Goal: Task Accomplishment & Management: Complete application form

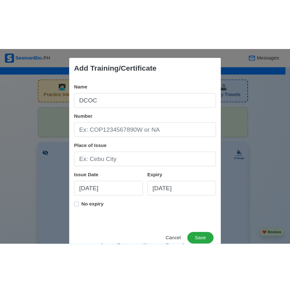
scroll to position [858, 0]
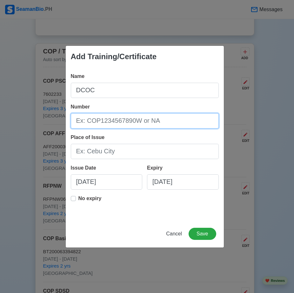
click at [106, 123] on input "Number" at bounding box center [145, 120] width 148 height 15
click at [102, 123] on input "Number" at bounding box center [145, 120] width 148 height 15
type input "0318680"
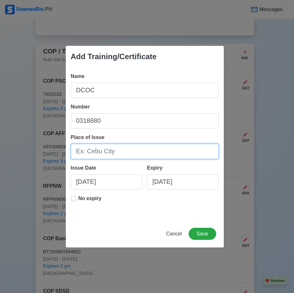
click at [103, 152] on input "Place of Issue" at bounding box center [145, 151] width 148 height 15
type input "[GEOGRAPHIC_DATA]"
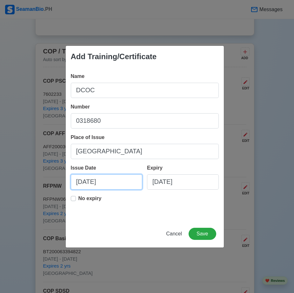
click at [101, 185] on input "[DATE]" at bounding box center [107, 181] width 72 height 15
select select "****"
select select "*********"
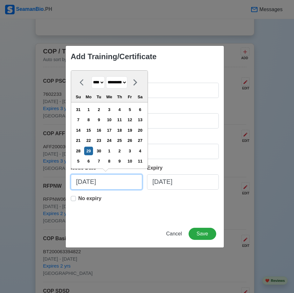
click at [122, 184] on input "[DATE]" at bounding box center [107, 181] width 72 height 15
click at [91, 184] on input "[DATE]" at bounding box center [107, 181] width 72 height 15
click at [92, 181] on input "[DATE]" at bounding box center [107, 181] width 72 height 15
click at [110, 183] on input "[DATE]" at bounding box center [107, 181] width 72 height 15
type input "[DATE]"
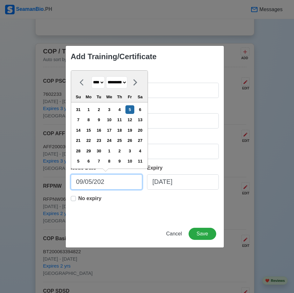
select select "****"
type input "[DATE]"
select select "****"
type input "[DATE]"
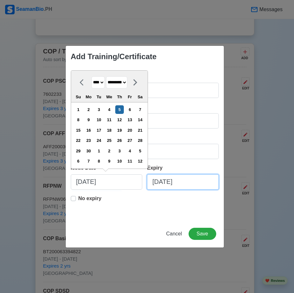
select select "****"
select select "*********"
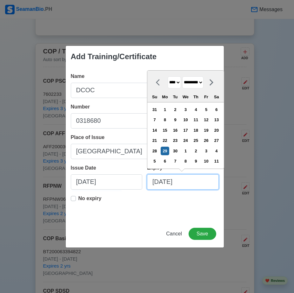
click at [192, 182] on input "[DATE]" at bounding box center [183, 181] width 72 height 15
type input "[DATE]"
select select "****"
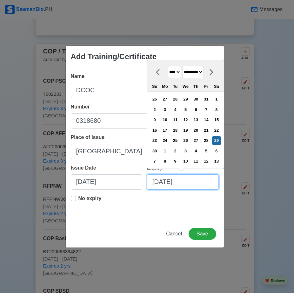
click at [170, 183] on input "[DATE]" at bounding box center [183, 181] width 72 height 15
type input "[DATE]"
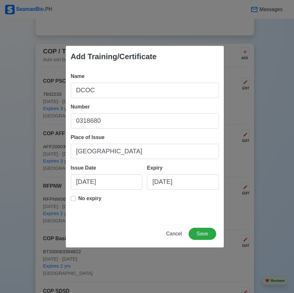
click at [275, 149] on div "Add Training/Certificate Name DCOC Number 0318680 Place of Issue MANILA Issue D…" at bounding box center [147, 146] width 294 height 293
click at [203, 203] on button "Save" at bounding box center [202, 234] width 27 height 12
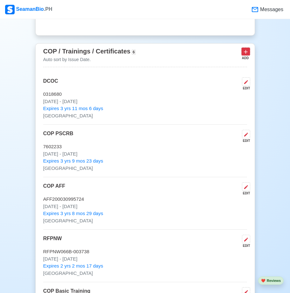
click at [245, 55] on button at bounding box center [245, 51] width 9 height 8
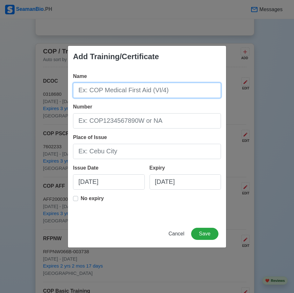
click at [116, 92] on input "Name" at bounding box center [147, 90] width 148 height 15
type input "g"
type input "2/4"
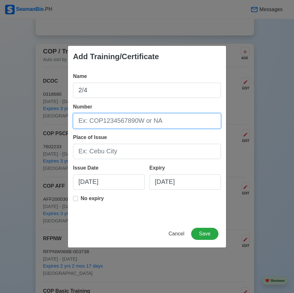
click at [115, 127] on input "Number" at bounding box center [147, 120] width 148 height 15
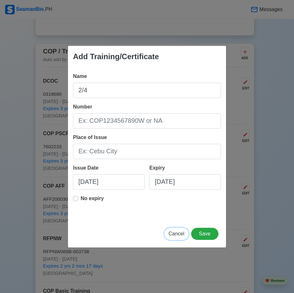
click at [174, 203] on span "Cancel" at bounding box center [177, 233] width 16 height 5
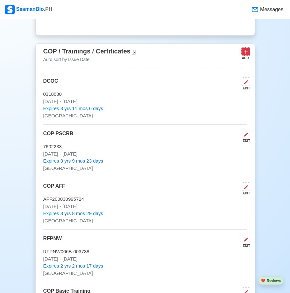
click at [242, 55] on icon at bounding box center [245, 52] width 6 height 6
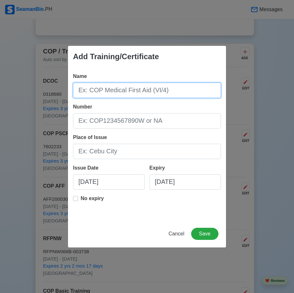
click at [92, 94] on input "Name" at bounding box center [147, 90] width 148 height 15
type input "2/4"
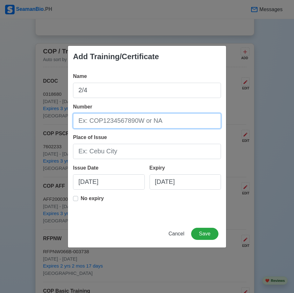
click at [100, 123] on input "Number" at bounding box center [147, 120] width 148 height 15
type input "0103070011"
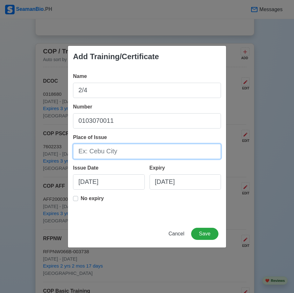
click at [109, 151] on input "Place of Issue" at bounding box center [147, 151] width 148 height 15
type input "[GEOGRAPHIC_DATA]"
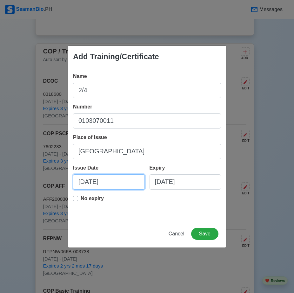
select select "****"
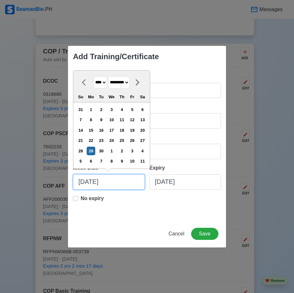
click at [95, 184] on input "[DATE]" at bounding box center [109, 181] width 72 height 15
click at [130, 83] on select "******* ******** ***** ***** *** **** **** ****** ********* ******* ******** **…" at bounding box center [118, 82] width 21 height 12
select select "****"
click at [111, 76] on select "******* ******** ***** ***** *** **** **** ****** ********* ******* ******** **…" at bounding box center [118, 82] width 21 height 12
click at [116, 119] on div "11" at bounding box center [111, 119] width 9 height 9
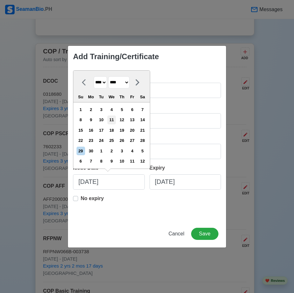
type input "[DATE]"
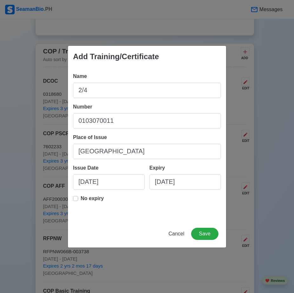
click at [81, 199] on label "No expiry" at bounding box center [92, 200] width 23 height 13
type input "[DATE]"
click at [81, 199] on label "No expiry" at bounding box center [92, 200] width 23 height 13
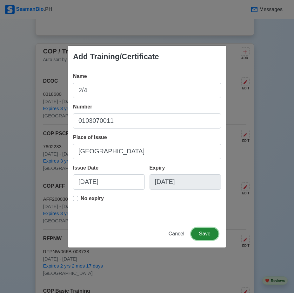
click at [207, 203] on button "Save" at bounding box center [204, 234] width 27 height 12
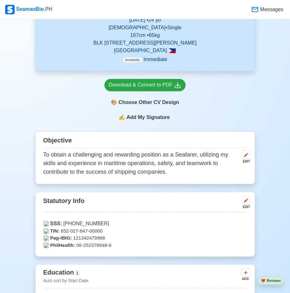
scroll to position [222, 0]
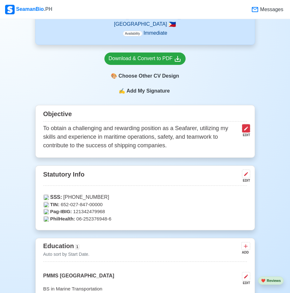
click at [246, 130] on icon at bounding box center [246, 128] width 4 height 4
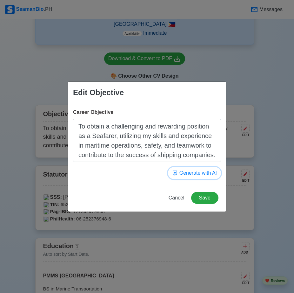
click at [203, 174] on button "Generate with AI" at bounding box center [194, 173] width 53 height 12
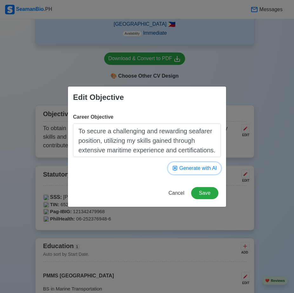
click at [203, 172] on button "Generate with AI" at bounding box center [194, 168] width 53 height 12
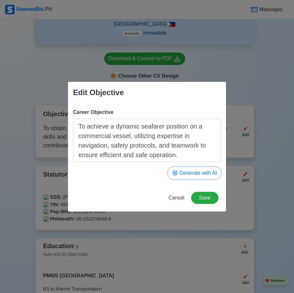
click at [198, 174] on button "Generate with AI" at bounding box center [194, 173] width 53 height 12
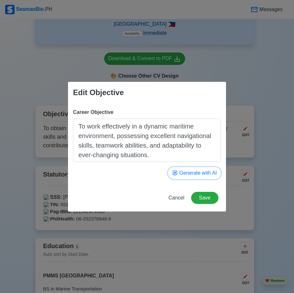
click at [204, 172] on button "Generate with AI" at bounding box center [194, 173] width 53 height 12
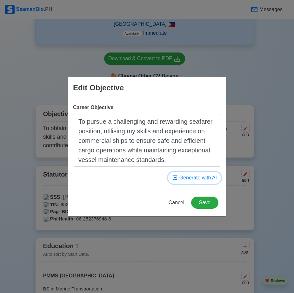
click at [200, 178] on button "Generate with AI" at bounding box center [194, 178] width 53 height 12
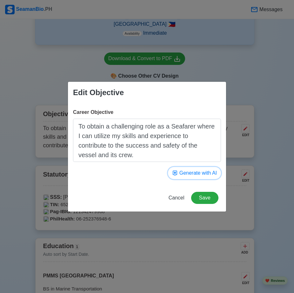
click at [203, 174] on button "Generate with AI" at bounding box center [194, 173] width 53 height 12
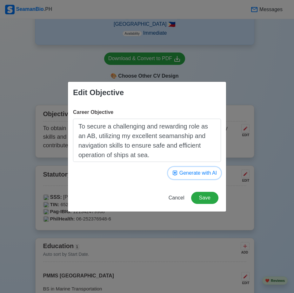
click at [195, 173] on button "Generate with AI" at bounding box center [194, 173] width 53 height 12
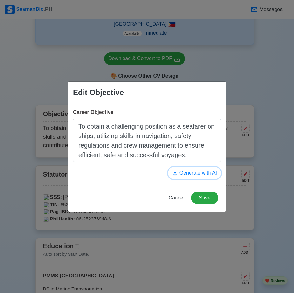
click at [195, 173] on button "Generate with AI" at bounding box center [194, 173] width 53 height 12
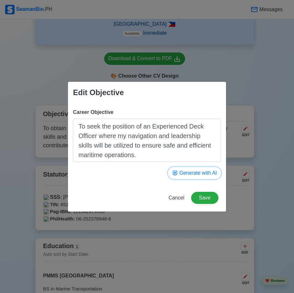
click at [196, 173] on button "Generate with AI" at bounding box center [194, 173] width 53 height 12
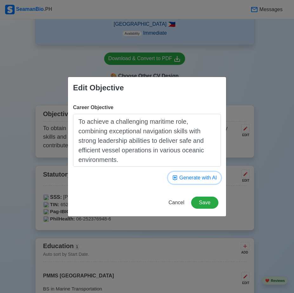
click at [195, 176] on button "Generate with AI" at bounding box center [194, 178] width 53 height 12
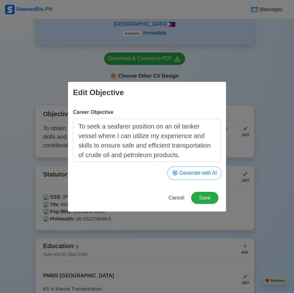
click at [195, 174] on button "Generate with AI" at bounding box center [194, 173] width 53 height 12
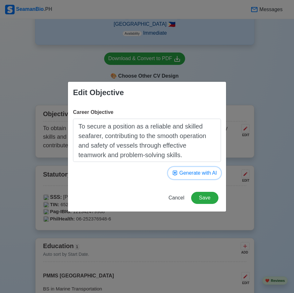
click at [198, 172] on button "Generate with AI" at bounding box center [194, 173] width 53 height 12
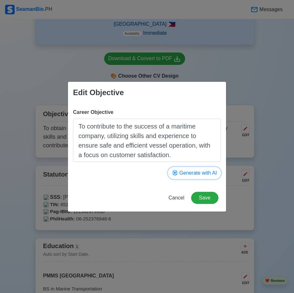
click at [190, 173] on button "Generate with AI" at bounding box center [194, 173] width 53 height 12
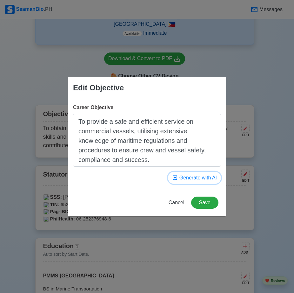
click at [192, 178] on button "Generate with AI" at bounding box center [194, 178] width 53 height 12
type textarea "To secure a challenging marine position utilizing my seafarer skills and knowle…"
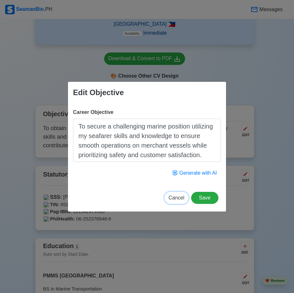
click at [179, 197] on span "Cancel" at bounding box center [177, 197] width 16 height 5
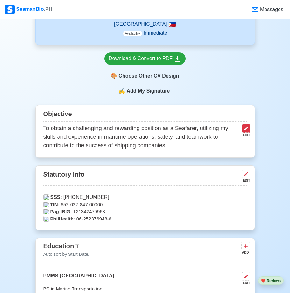
click at [245, 130] on icon at bounding box center [246, 128] width 4 height 4
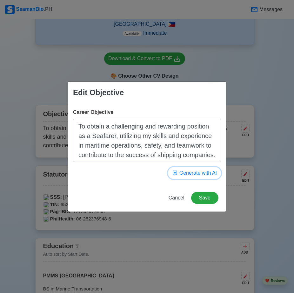
click at [204, 174] on button "Generate with AI" at bounding box center [194, 173] width 53 height 12
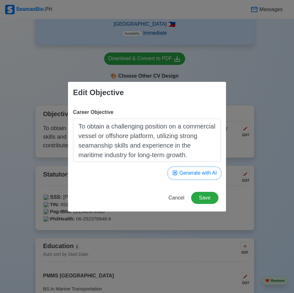
click at [206, 174] on button "Generate with AI" at bounding box center [194, 173] width 53 height 12
type textarea "To obtain a challenging role as a sailor aboard merchant vessels, utilizing my …"
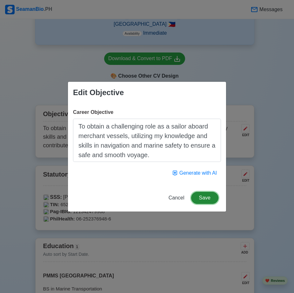
click at [205, 200] on button "Save" at bounding box center [204, 198] width 27 height 12
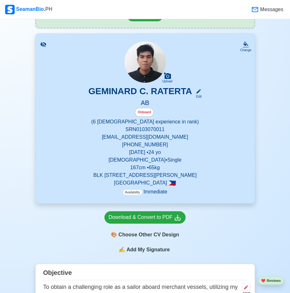
scroll to position [64, 0]
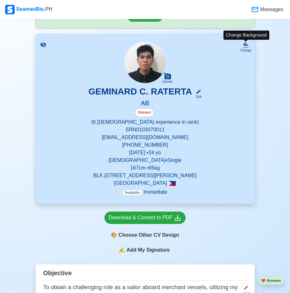
click at [244, 48] on div "Change" at bounding box center [245, 50] width 11 height 5
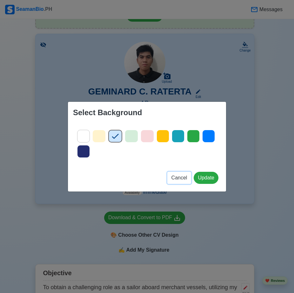
click at [180, 178] on span "Cancel" at bounding box center [180, 177] width 16 height 5
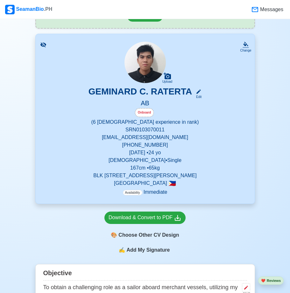
click at [161, 160] on p "[DEMOGRAPHIC_DATA] • Single" at bounding box center [144, 160] width 203 height 8
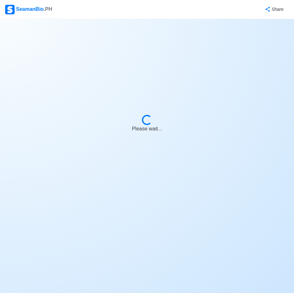
select select "Onboard"
select select "Visible for Hiring"
select select "Single"
select select "[DEMOGRAPHIC_DATA]"
select select "PH"
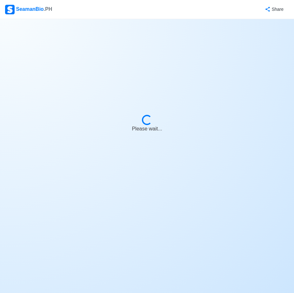
select select "0"
select select "6"
select select "4102416000000"
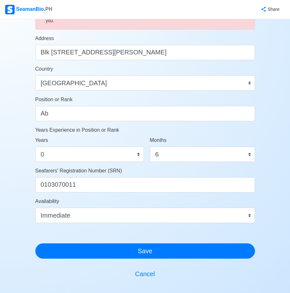
scroll to position [254, 0]
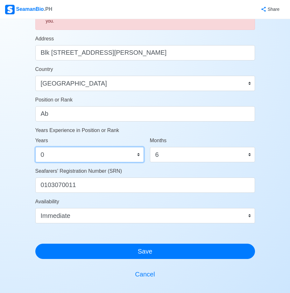
click at [58, 153] on select "0 1 2 3 4 5 6 7 8 9 10 11 12 13 14 15 16 17 18 19 20 21 22 23 24 25 26 27 28 29…" at bounding box center [89, 154] width 108 height 15
select select "1"
click at [35, 147] on select "0 1 2 3 4 5 6 7 8 9 10 11 12 13 14 15 16 17 18 19 20 21 22 23 24 25 26 27 28 29…" at bounding box center [89, 154] width 108 height 15
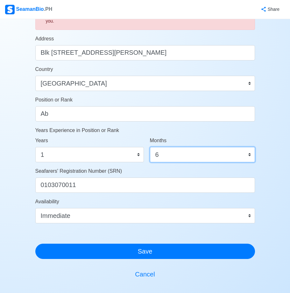
click at [164, 154] on select "0 1 2 3 4 5 6 7 8 9 10 11" at bounding box center [202, 154] width 105 height 15
select select "0"
click at [150, 147] on select "0 1 2 3 4 5 6 7 8 9 10 11" at bounding box center [202, 154] width 105 height 15
click at [249, 155] on select "0 1 2 3 4 5 6 7 8 9 10 11" at bounding box center [202, 154] width 105 height 15
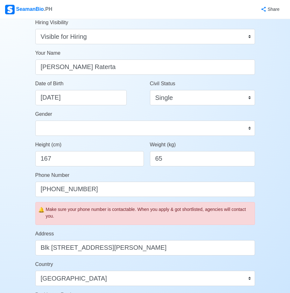
scroll to position [32, 0]
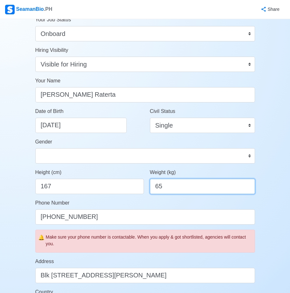
click at [162, 186] on input "65" at bounding box center [202, 186] width 105 height 15
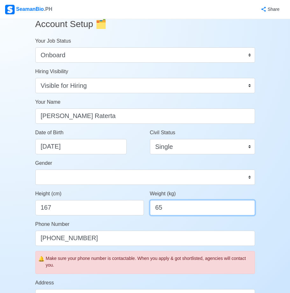
scroll to position [0, 0]
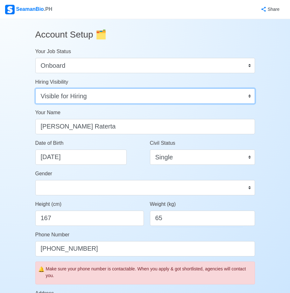
click at [247, 94] on select "Visible for Hiring Not Visible for Hiring" at bounding box center [144, 95] width 219 height 15
click at [35, 88] on select "Visible for Hiring Not Visible for Hiring" at bounding box center [144, 95] width 219 height 15
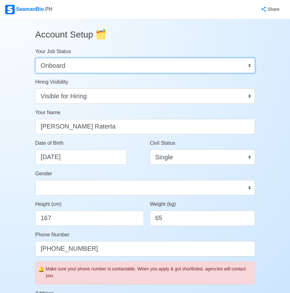
click at [249, 64] on select "Onboard Actively Looking for Job Not Looking for Job" at bounding box center [144, 65] width 219 height 15
select select "Actively Looking for Job"
click at [35, 58] on select "Onboard Actively Looking for Job Not Looking for Job" at bounding box center [144, 65] width 219 height 15
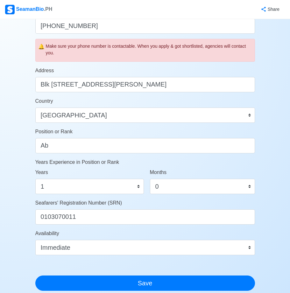
scroll to position [254, 0]
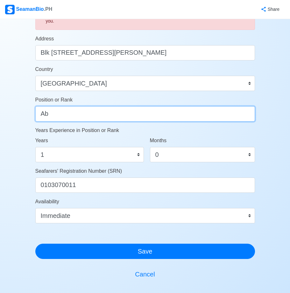
click at [45, 113] on input "Ab" at bounding box center [144, 113] width 219 height 15
click at [64, 110] on input "A/b" at bounding box center [144, 113] width 219 height 15
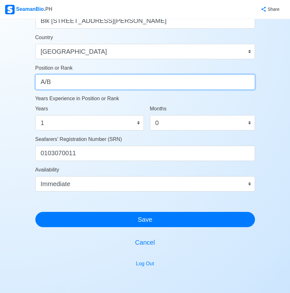
type input "A/B"
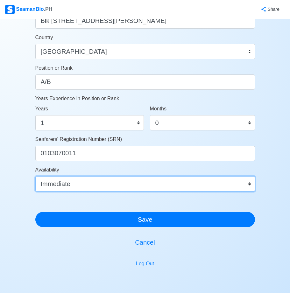
click at [244, 183] on select "Immediate [DATE] [DATE] [DATE] [DATE] [DATE] [DATE] [DATE] [DATE] [DATE]" at bounding box center [144, 183] width 219 height 15
click at [35, 176] on select "Immediate [DATE] [DATE] [DATE] [DATE] [DATE] [DATE] [DATE] [DATE] [DATE]" at bounding box center [144, 183] width 219 height 15
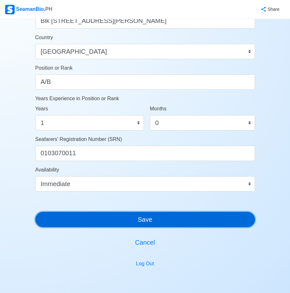
click at [140, 203] on button "Save" at bounding box center [144, 219] width 219 height 15
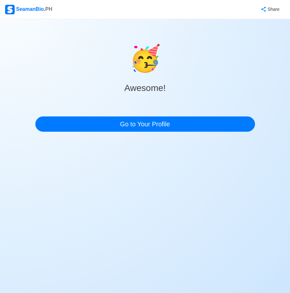
scroll to position [0, 0]
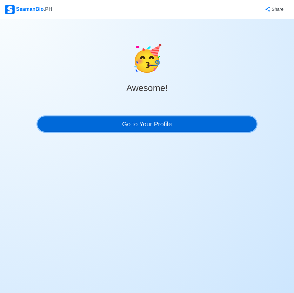
click at [150, 126] on link "Go to Your Profile" at bounding box center [147, 123] width 219 height 15
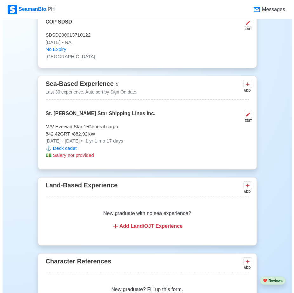
scroll to position [1208, 0]
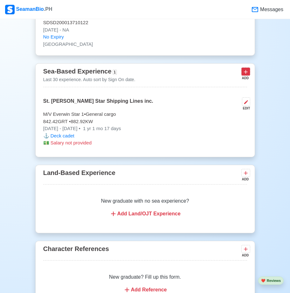
click at [244, 74] on icon at bounding box center [245, 72] width 6 height 6
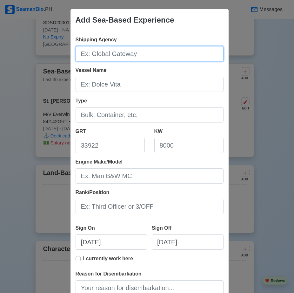
click at [122, 55] on input "Shipping Agency" at bounding box center [150, 53] width 148 height 15
type input "ST.[PERSON_NAME] STAR SHIPPING LINE"
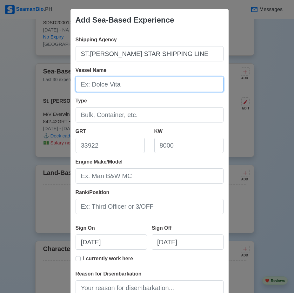
click at [97, 85] on input "Vessel Name" at bounding box center [150, 84] width 148 height 15
type input "EVERWIN STAR 1"
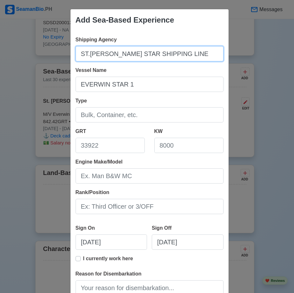
click at [195, 54] on input "ST.[PERSON_NAME] STAR SHIPPING LINE" at bounding box center [150, 53] width 148 height 15
type input "ST.[PERSON_NAME] STAR SHIPPING LINE INC"
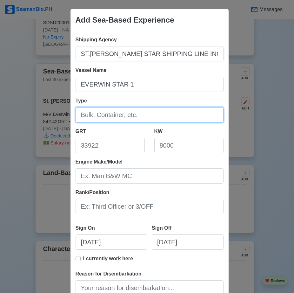
click at [93, 118] on input "Type" at bounding box center [150, 114] width 148 height 15
type input "GENERAL CARGO"
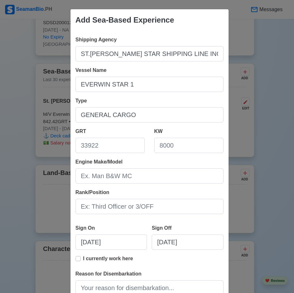
click at [183, 24] on div "Add Sea-Based Experience" at bounding box center [150, 20] width 158 height 22
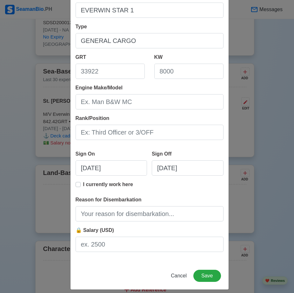
scroll to position [80, 0]
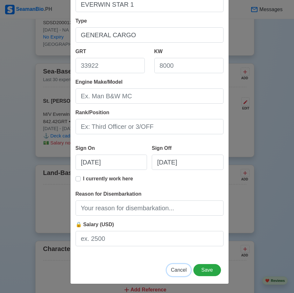
click at [180, 203] on span "Cancel" at bounding box center [179, 269] width 16 height 5
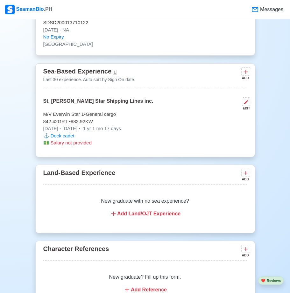
click at [94, 108] on p "St. [PERSON_NAME] Star Shipping Lines inc." at bounding box center [98, 103] width 110 height 13
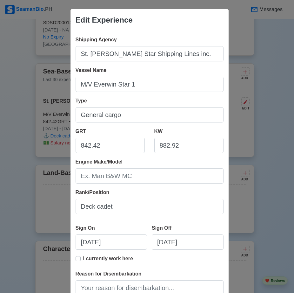
click at [10, 124] on div "Edit Experience Shipping Agency St. [PERSON_NAME] Star Shipping Lines inc. Vess…" at bounding box center [147, 146] width 294 height 293
click at [40, 39] on div "Edit Experience Shipping Agency St. [PERSON_NAME] Star Shipping Lines inc. Vess…" at bounding box center [147, 146] width 294 height 293
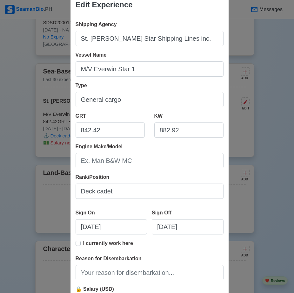
scroll to position [0, 0]
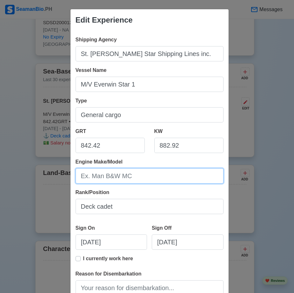
click at [141, 179] on input "Engine Make/Model" at bounding box center [150, 175] width 148 height 15
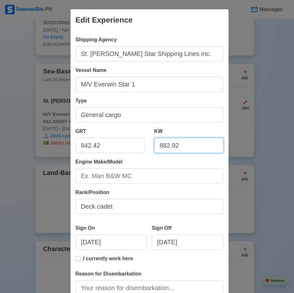
drag, startPoint x: 180, startPoint y: 146, endPoint x: 155, endPoint y: 146, distance: 25.1
click at [155, 146] on input "882.92" at bounding box center [188, 145] width 69 height 15
click at [11, 131] on div "Edit Experience Shipping Agency St. [PERSON_NAME] Star Shipping Lines inc. Vess…" at bounding box center [147, 146] width 294 height 293
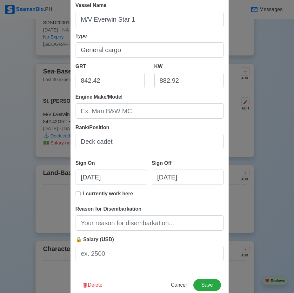
scroll to position [80, 0]
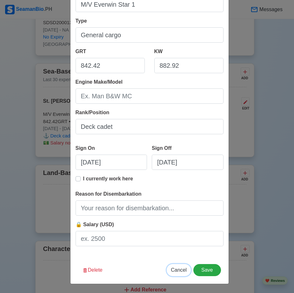
click at [181, 203] on span "Cancel" at bounding box center [179, 269] width 16 height 5
type input "[DATE]"
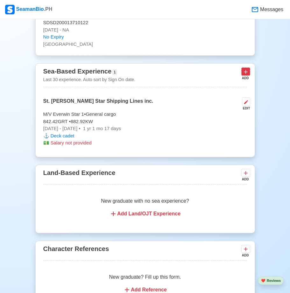
click at [243, 75] on icon at bounding box center [245, 72] width 6 height 6
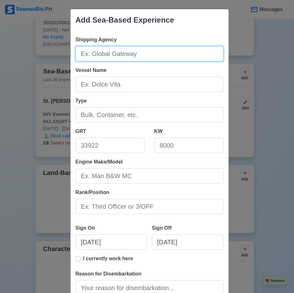
click at [116, 55] on input "Shipping Agency" at bounding box center [150, 53] width 148 height 15
type input "ST.[PERSON_NAME] STAR SHIPPING LINE INC"
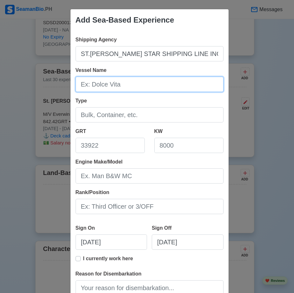
click at [107, 88] on input "Vessel Name" at bounding box center [150, 84] width 148 height 15
type input "EVERWIN STAR 1"
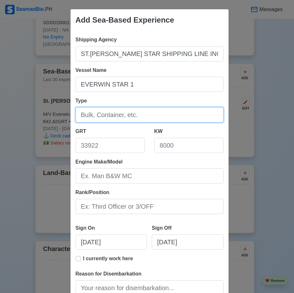
click at [113, 115] on input "Type" at bounding box center [150, 114] width 148 height 15
type input "GENERAL CARGO"
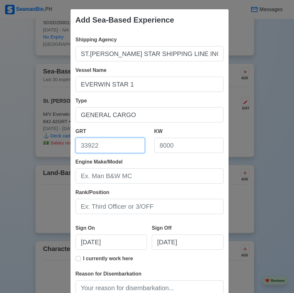
click at [104, 148] on input "GRT" at bounding box center [110, 145] width 69 height 15
type input "842.42"
click at [173, 147] on input "KW" at bounding box center [188, 145] width 69 height 15
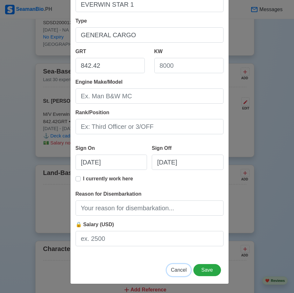
click at [178, 203] on span "Cancel" at bounding box center [179, 269] width 16 height 5
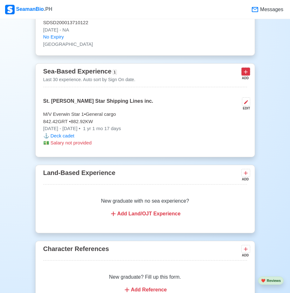
click at [246, 74] on icon at bounding box center [245, 72] width 6 height 6
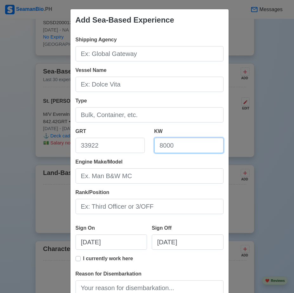
click at [176, 146] on input "KW" at bounding box center [188, 145] width 69 height 15
type input "882.92"
click at [127, 148] on input "GRT" at bounding box center [110, 145] width 69 height 15
drag, startPoint x: 98, startPoint y: 150, endPoint x: 98, endPoint y: 147, distance: 3.2
click at [98, 150] on input "GRT" at bounding box center [110, 145] width 69 height 15
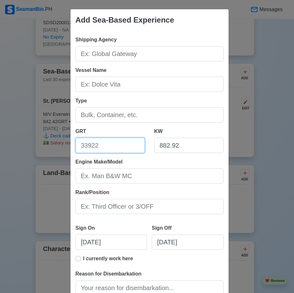
click at [98, 145] on input "GRT" at bounding box center [110, 145] width 69 height 15
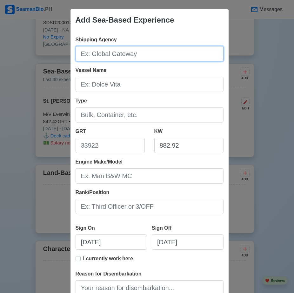
click at [145, 52] on input "Shipping Agency" at bounding box center [150, 53] width 148 height 15
type input "ST.[PERSON_NAME] STAR SHIPPING LINE INC"
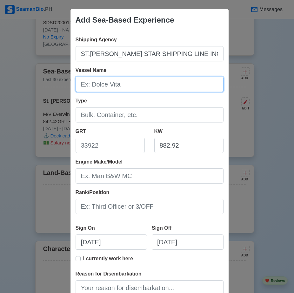
click at [125, 87] on input "Vessel Name" at bounding box center [150, 84] width 148 height 15
type input "EVERWIN STAR 1"
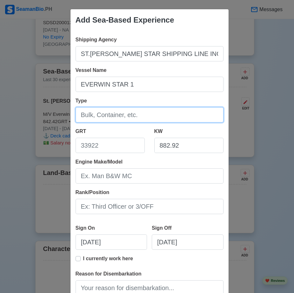
click at [113, 113] on input "Type" at bounding box center [150, 114] width 148 height 15
type input "GENERAL CARGO"
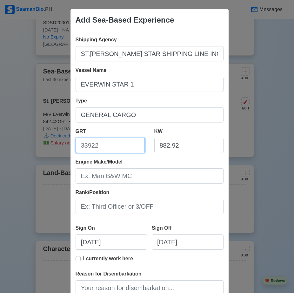
click at [107, 147] on input "GRT" at bounding box center [110, 145] width 69 height 15
type input "842.42"
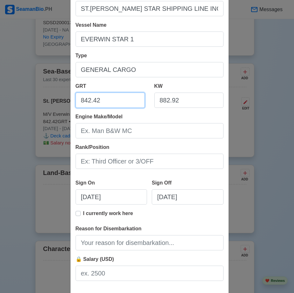
scroll to position [64, 0]
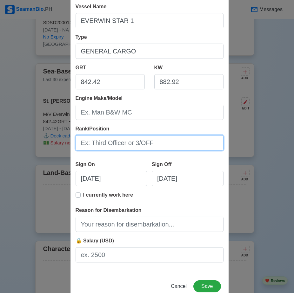
click at [102, 140] on input "Rank/Position" at bounding box center [150, 142] width 148 height 15
type input "A/B"
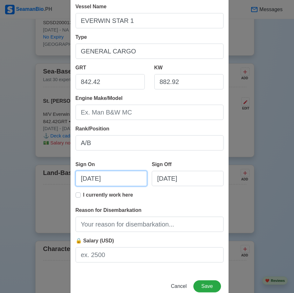
click at [111, 178] on input "[DATE]" at bounding box center [112, 178] width 72 height 15
select select "****"
select select "*********"
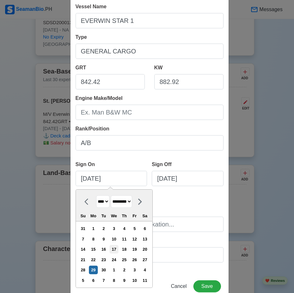
click at [116, 203] on div "17" at bounding box center [114, 249] width 9 height 9
type input "[DATE]"
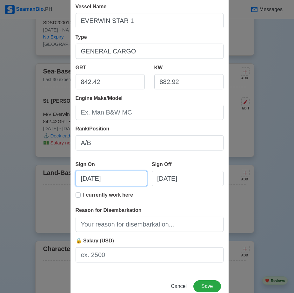
click at [114, 180] on input "[DATE]" at bounding box center [112, 178] width 72 height 15
select select "****"
select select "*********"
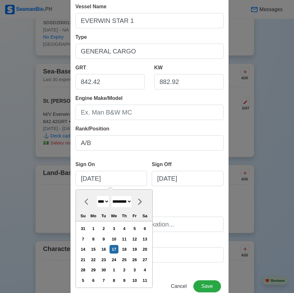
click at [106, 203] on select "**** **** **** **** **** **** **** **** **** **** **** **** **** **** **** ****…" at bounding box center [102, 201] width 13 height 12
select select "****"
click at [96, 195] on select "**** **** **** **** **** **** **** **** **** **** **** **** **** **** **** ****…" at bounding box center [102, 201] width 13 height 12
select select "****"
select select "*********"
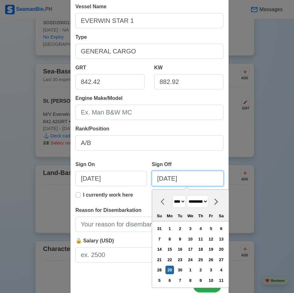
click at [199, 180] on input "[DATE]" at bounding box center [188, 178] width 72 height 15
click at [208, 202] on select "******* ******** ***** ***** *** **** **** ****** ********* ******* ******** **…" at bounding box center [197, 201] width 21 height 12
click at [188, 195] on select "******* ******** ***** ***** *** **** **** ****** ********* ******* ******** **…" at bounding box center [197, 201] width 21 height 12
click at [269, 175] on div "Add Sea-Based Experience Shipping Agency ST.[PERSON_NAME] STAR SHIPPING LINE IN…" at bounding box center [147, 146] width 294 height 293
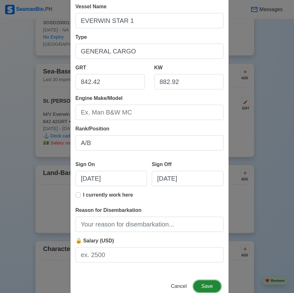
click at [207, 203] on button "Save" at bounding box center [207, 286] width 27 height 12
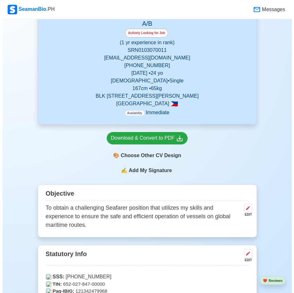
scroll to position [95, 0]
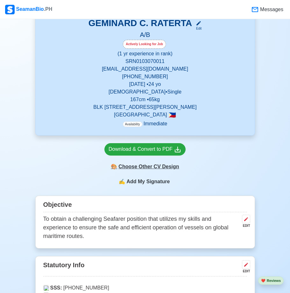
click at [153, 169] on div "🎨 Choose Other CV Design" at bounding box center [144, 166] width 81 height 12
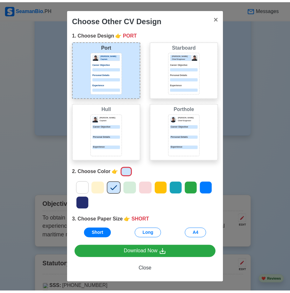
scroll to position [0, 0]
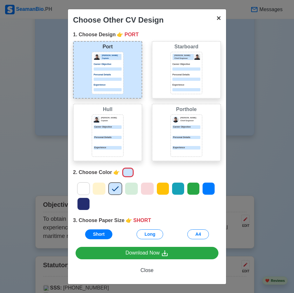
drag, startPoint x: 216, startPoint y: 17, endPoint x: 210, endPoint y: 24, distance: 9.2
click at [217, 18] on span "×" at bounding box center [219, 18] width 4 height 9
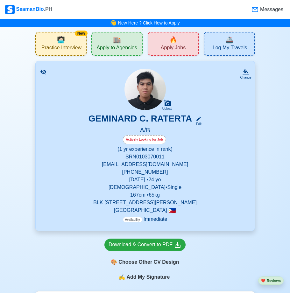
scroll to position [191, 0]
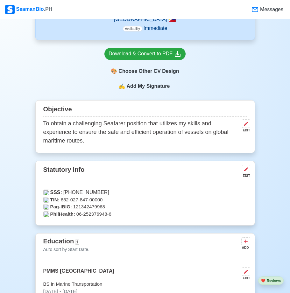
click at [246, 130] on div "EDIT" at bounding box center [244, 130] width 11 height 5
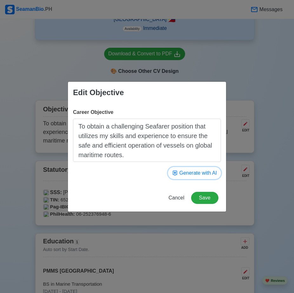
click at [197, 173] on button "Generate with AI" at bounding box center [194, 173] width 53 height 12
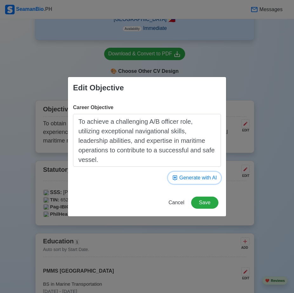
click at [194, 178] on button "Generate with AI" at bounding box center [194, 178] width 53 height 12
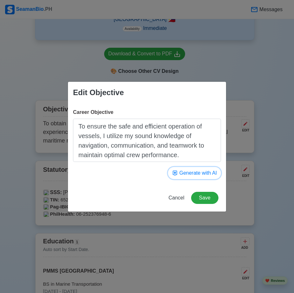
click at [194, 171] on button "Generate with AI" at bounding box center [194, 173] width 53 height 12
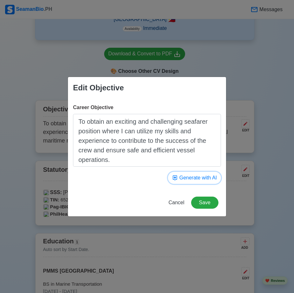
click at [195, 177] on button "Generate with AI" at bounding box center [194, 178] width 53 height 12
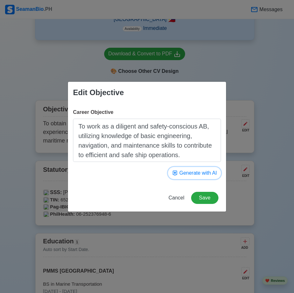
click at [187, 172] on button "Generate with AI" at bounding box center [194, 173] width 53 height 12
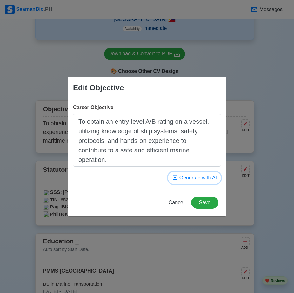
click at [197, 177] on button "Generate with AI" at bounding box center [194, 178] width 53 height 12
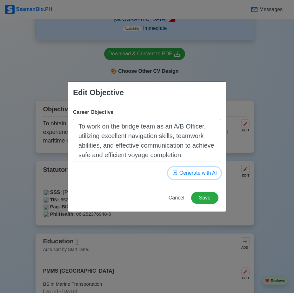
click at [196, 174] on button "Generate with AI" at bounding box center [194, 173] width 53 height 12
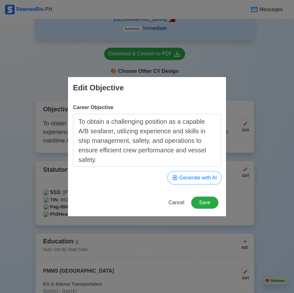
click at [199, 176] on button "Generate with AI" at bounding box center [194, 178] width 53 height 12
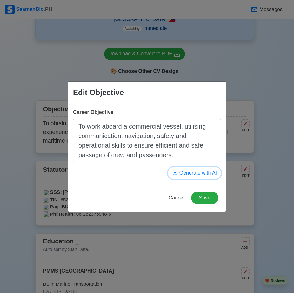
click at [198, 172] on button "Generate with AI" at bounding box center [194, 173] width 53 height 12
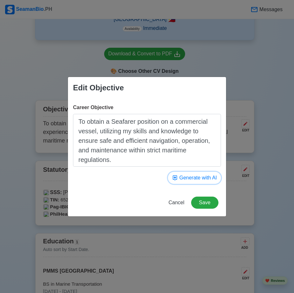
click at [195, 178] on button "Generate with AI" at bounding box center [194, 178] width 53 height 12
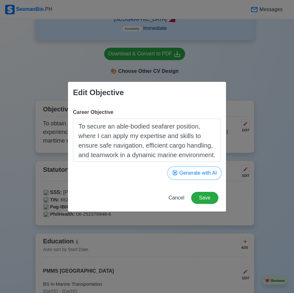
click at [201, 173] on button "Generate with AI" at bounding box center [194, 173] width 53 height 12
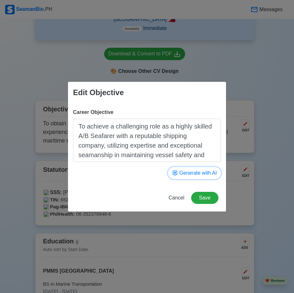
click at [201, 173] on button "Generate with AI" at bounding box center [194, 173] width 53 height 12
type textarea "To seek an able seafarer position where I can utilize my navigation and communi…"
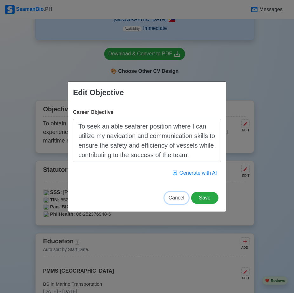
click at [179, 200] on span "Cancel" at bounding box center [177, 197] width 16 height 5
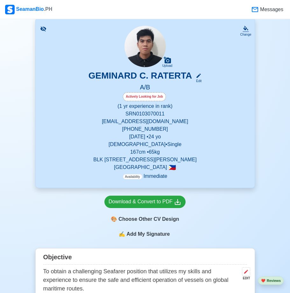
scroll to position [32, 0]
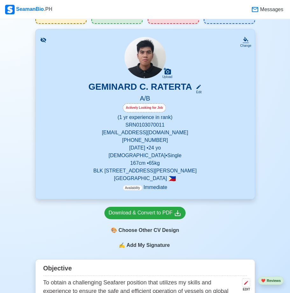
click at [102, 138] on p "[PHONE_NUMBER]" at bounding box center [144, 140] width 203 height 8
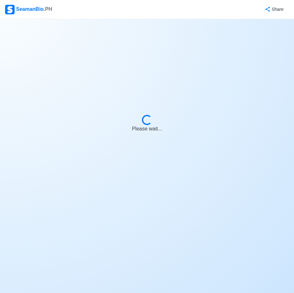
select select "Actively Looking for Job"
select select "Visible for Hiring"
select select "Single"
select select "[DEMOGRAPHIC_DATA]"
select select "PH"
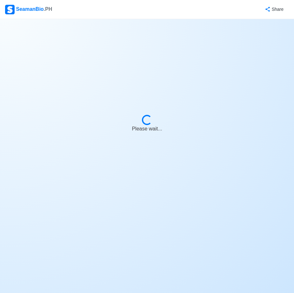
select select "1"
select select "0"
select select "4102416000000"
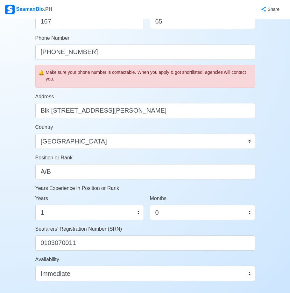
scroll to position [254, 0]
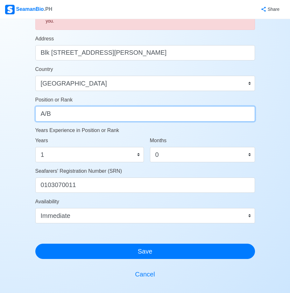
click at [61, 116] on input "A/B" at bounding box center [144, 113] width 219 height 15
type input "A"
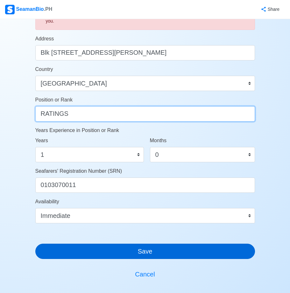
type input "RATINGS"
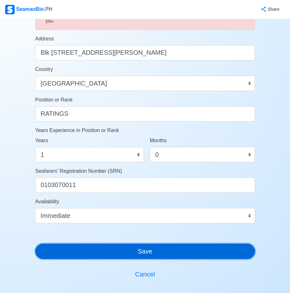
click at [138, 203] on button "Save" at bounding box center [144, 250] width 219 height 15
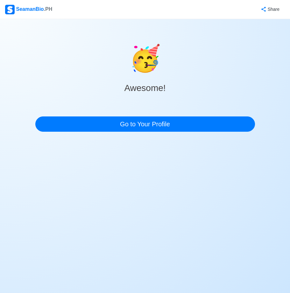
scroll to position [0, 0]
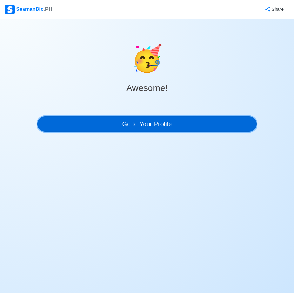
click at [149, 126] on link "Go to Your Profile" at bounding box center [147, 123] width 219 height 15
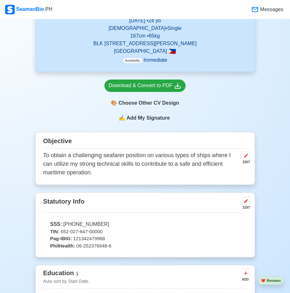
scroll to position [191, 0]
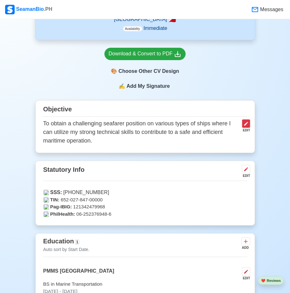
click at [245, 126] on icon at bounding box center [246, 124] width 4 height 4
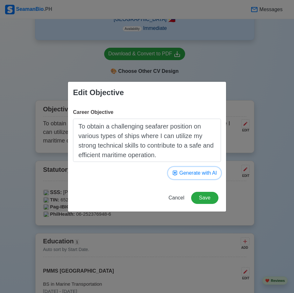
click at [195, 174] on button "Generate with AI" at bounding box center [194, 173] width 53 height 12
click at [196, 170] on button "Generate with AI" at bounding box center [194, 173] width 53 height 12
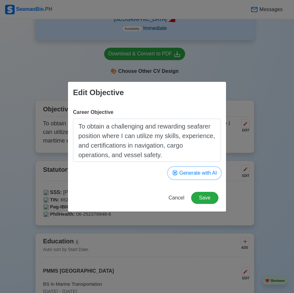
click at [196, 173] on button "Generate with AI" at bounding box center [194, 173] width 53 height 12
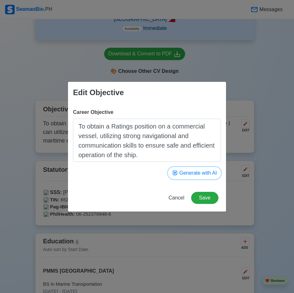
click at [197, 168] on button "Generate with AI" at bounding box center [194, 173] width 53 height 12
type textarea "To attain a challenging RATINGS position aboard a merchant vessel where my skil…"
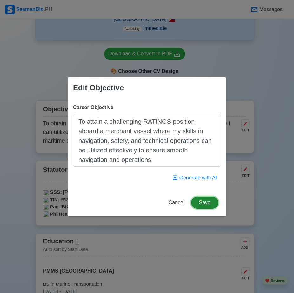
click at [207, 203] on button "Save" at bounding box center [204, 202] width 27 height 12
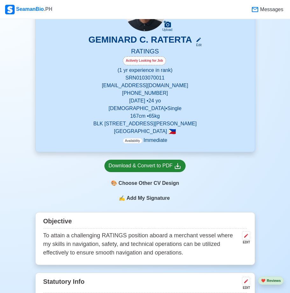
scroll to position [89, 0]
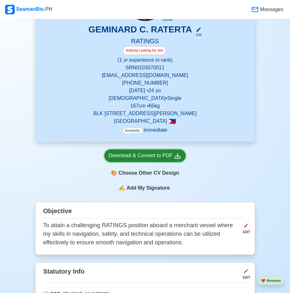
click at [174, 156] on icon at bounding box center [178, 156] width 8 height 8
